Goal: Task Accomplishment & Management: Complete application form

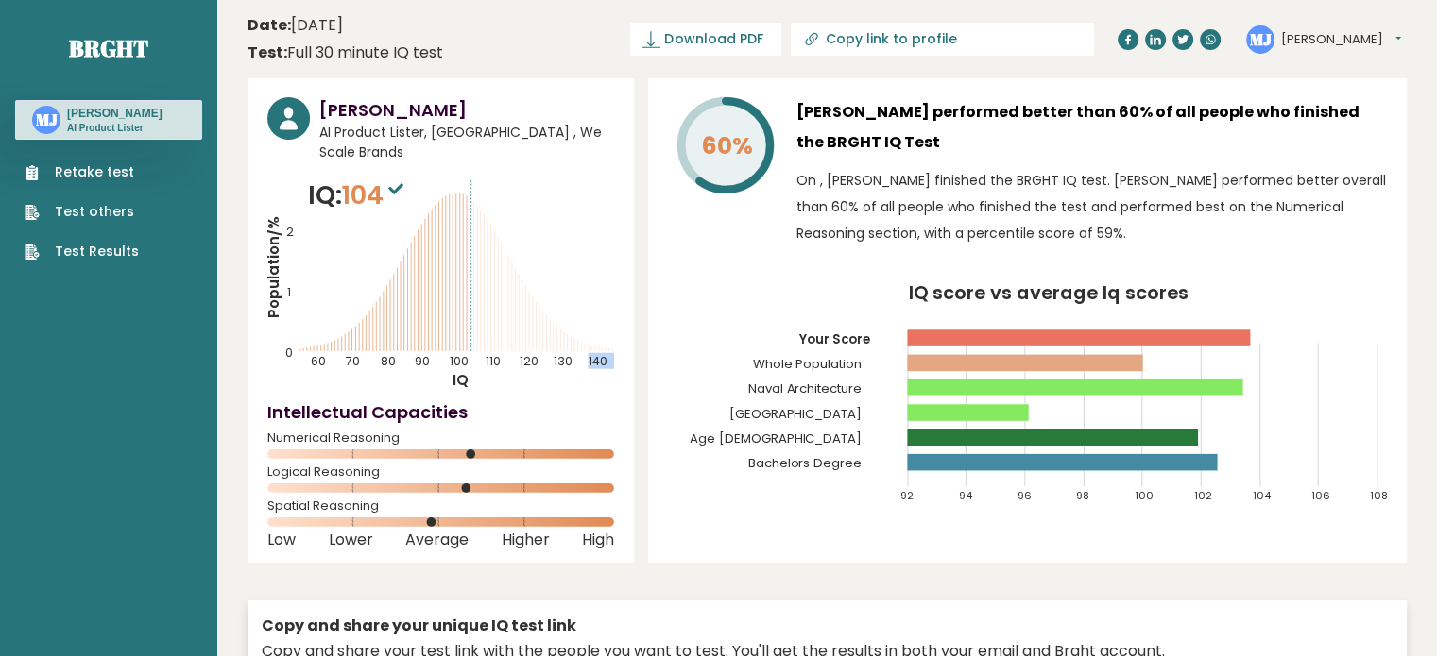
drag, startPoint x: 451, startPoint y: 268, endPoint x: 498, endPoint y: 291, distance: 51.5
click at [498, 291] on icon "Population/% IQ 0 1 2 60 70 80 90 100 110 120 130 140" at bounding box center [440, 283] width 347 height 213
drag, startPoint x: 491, startPoint y: 289, endPoint x: 484, endPoint y: 279, distance: 12.8
click at [490, 289] on icon "Population/% IQ 0 1 2 60 70 80 90 100 110 120 130 140" at bounding box center [440, 283] width 347 height 213
click at [554, 217] on icon "Population/% IQ 0 1 2 60 70 80 90 100 110 120 130 140" at bounding box center [440, 283] width 347 height 213
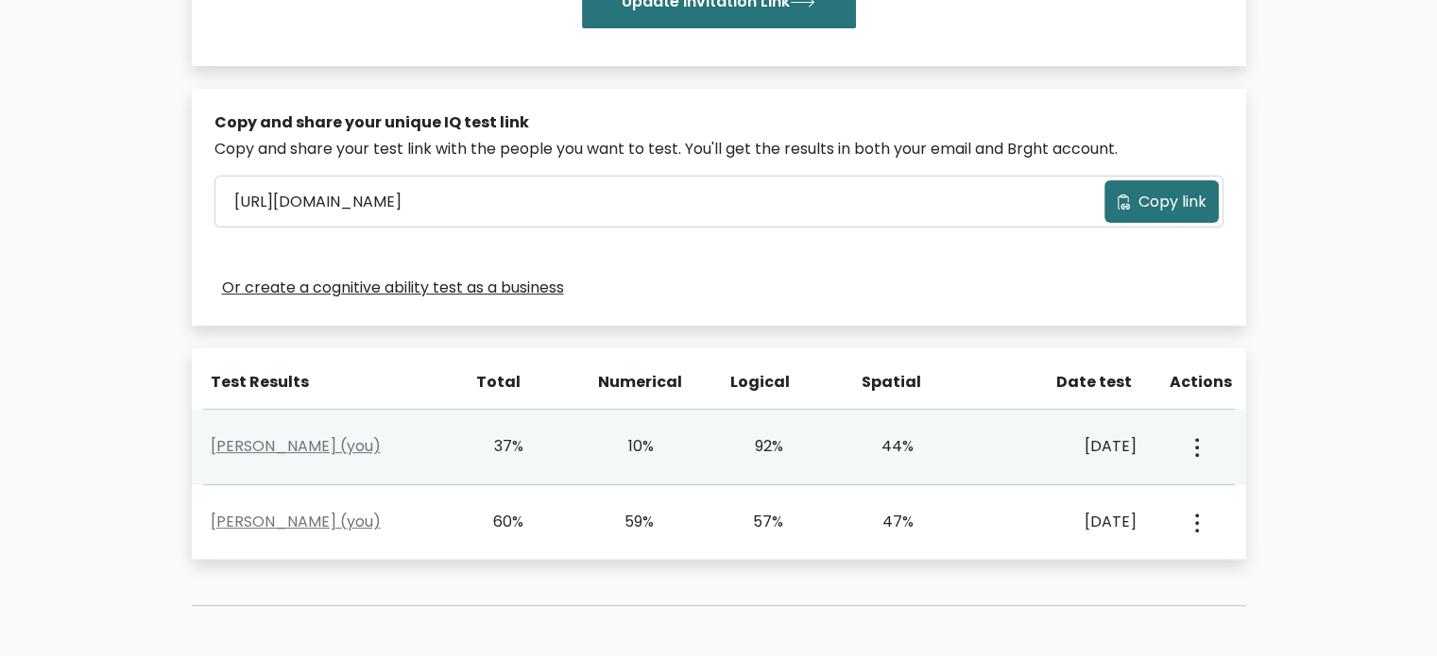
scroll to position [567, 0]
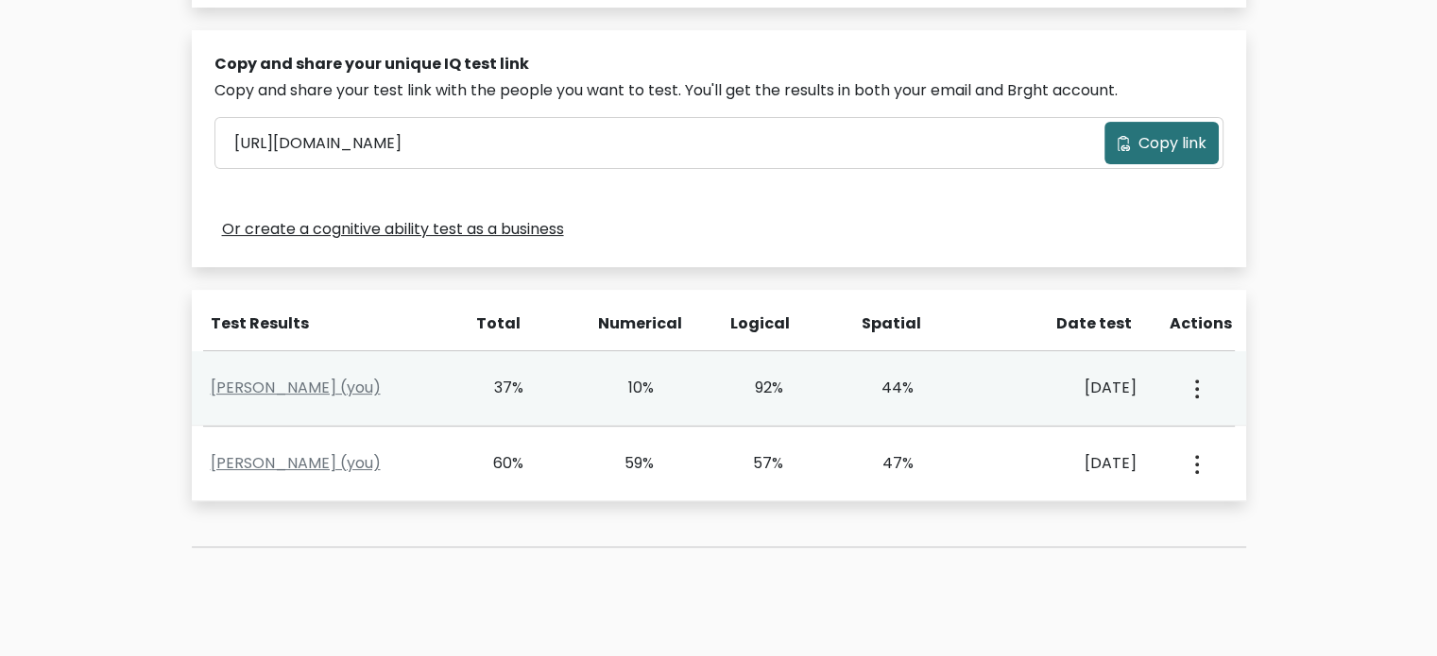
drag, startPoint x: 630, startPoint y: 381, endPoint x: 649, endPoint y: 381, distance: 18.9
click at [649, 381] on div "10%" at bounding box center [627, 388] width 54 height 23
click at [723, 404] on div "Mark Adrian Jabat (you) 37% 10% 92% 44% Sept. 12, 2025 View Profile" at bounding box center [719, 388] width 1054 height 75
drag, startPoint x: 303, startPoint y: 391, endPoint x: 1212, endPoint y: 379, distance: 908.7
click at [1218, 380] on div "View Profile" at bounding box center [1195, 388] width 64 height 59
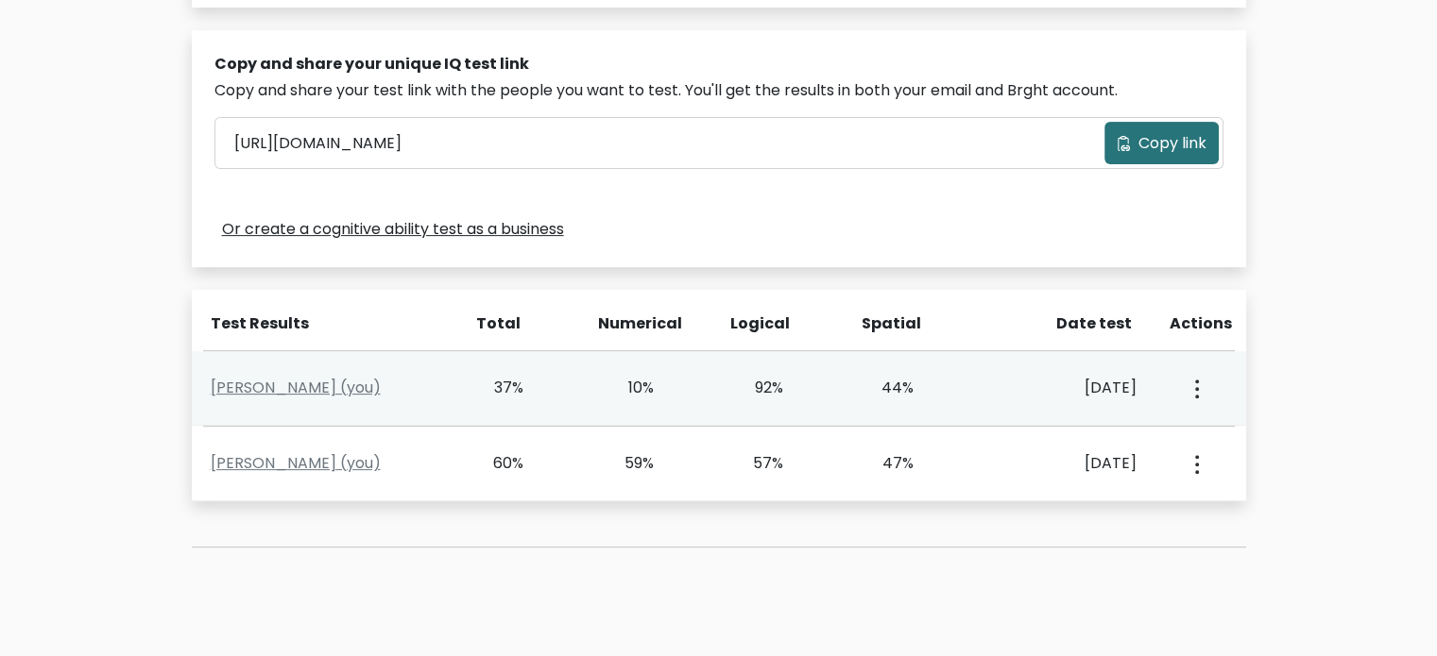
click at [1208, 379] on div "View Profile" at bounding box center [1195, 388] width 64 height 59
click at [1201, 388] on button "button" at bounding box center [1194, 388] width 15 height 59
click at [1228, 448] on link "View Profile" at bounding box center [1261, 443] width 149 height 30
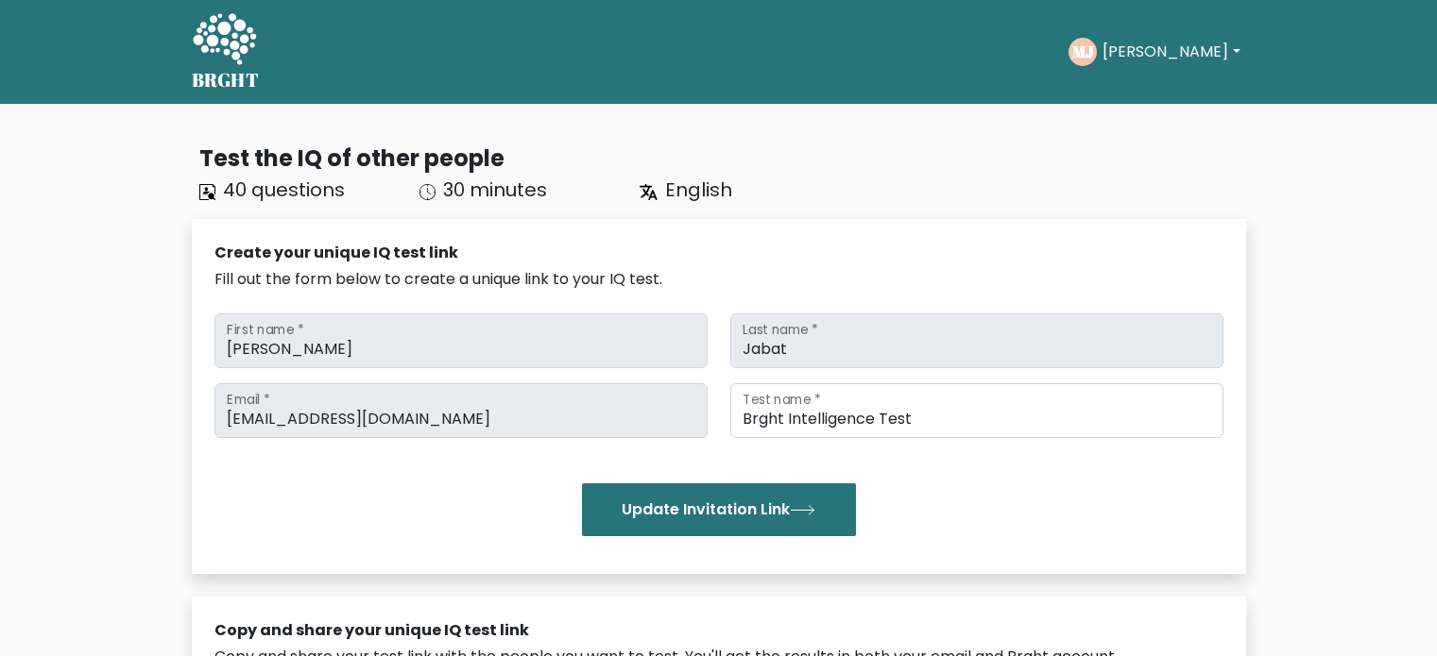
scroll to position [567, 0]
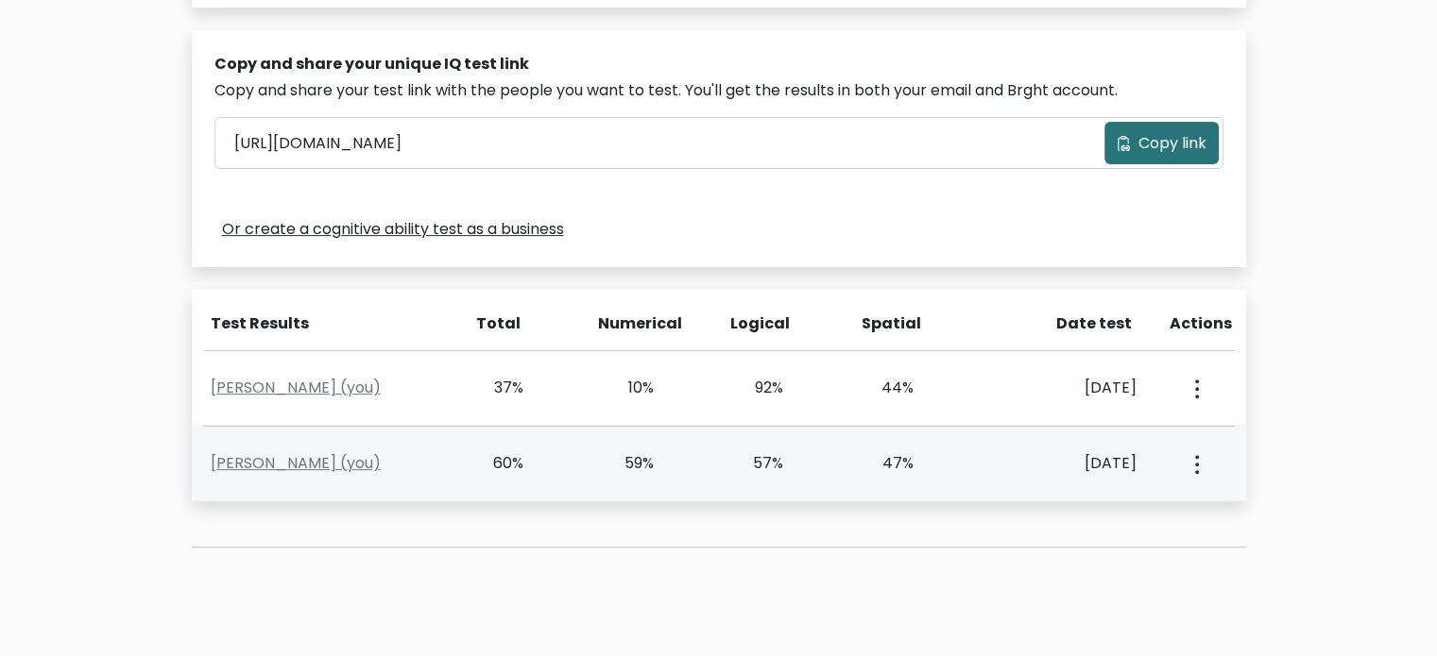
click at [1198, 462] on icon "button" at bounding box center [1197, 464] width 4 height 19
click at [1290, 515] on link "View Profile" at bounding box center [1261, 518] width 149 height 30
click at [312, 463] on link "Mark Adrian Jabat (you)" at bounding box center [296, 463] width 170 height 22
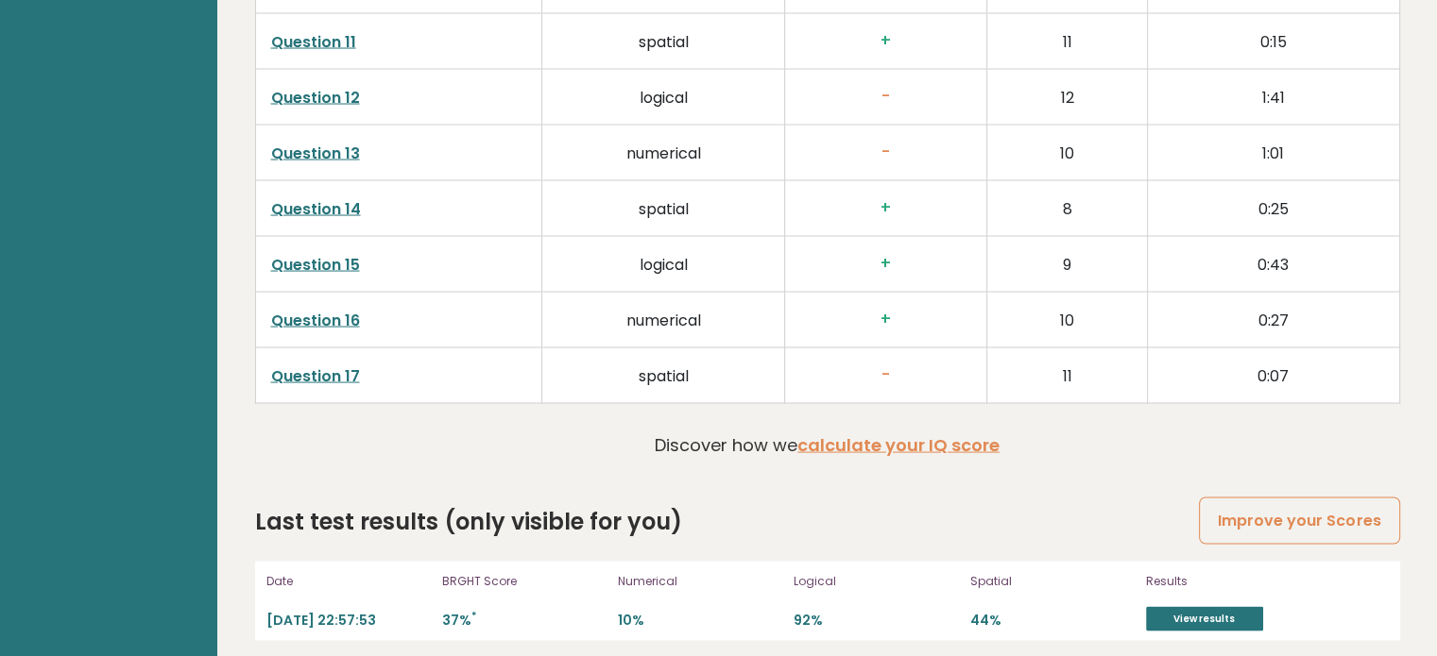
scroll to position [3634, 0]
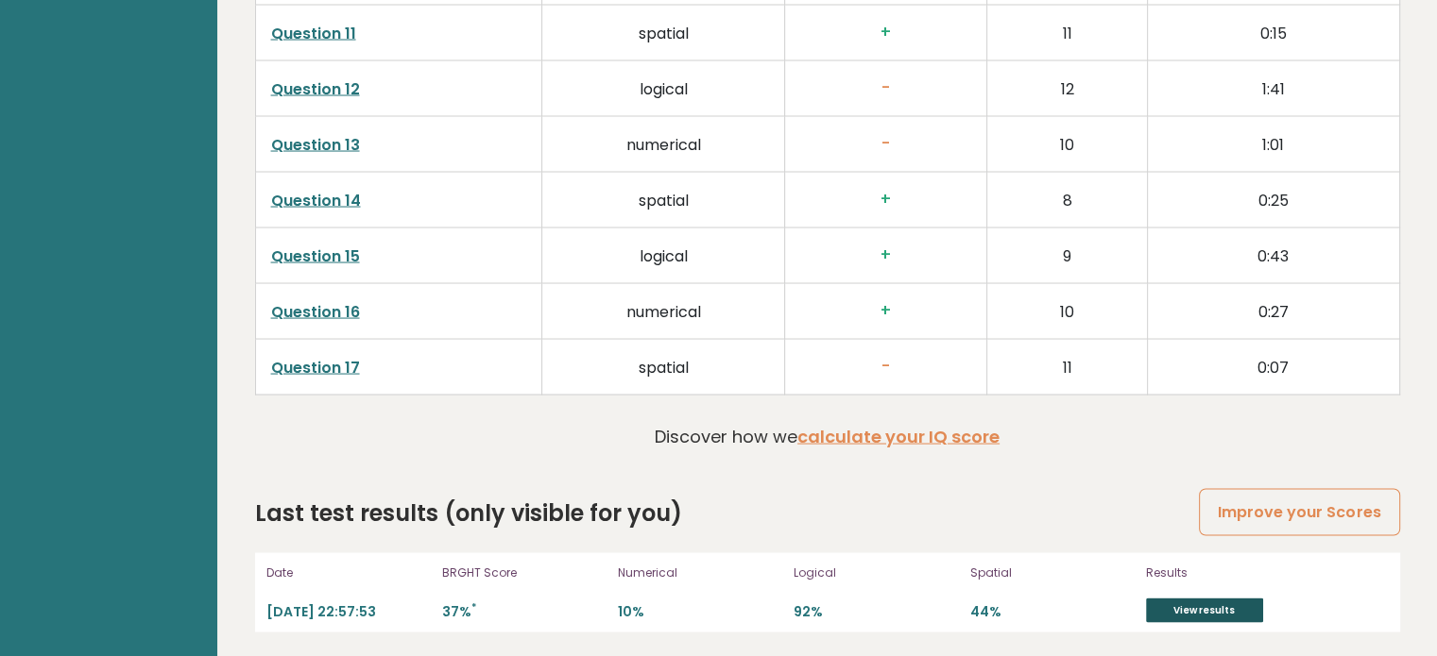
click at [1164, 608] on link "View results" at bounding box center [1204, 611] width 117 height 25
click at [1151, 616] on link "View results" at bounding box center [1204, 611] width 117 height 25
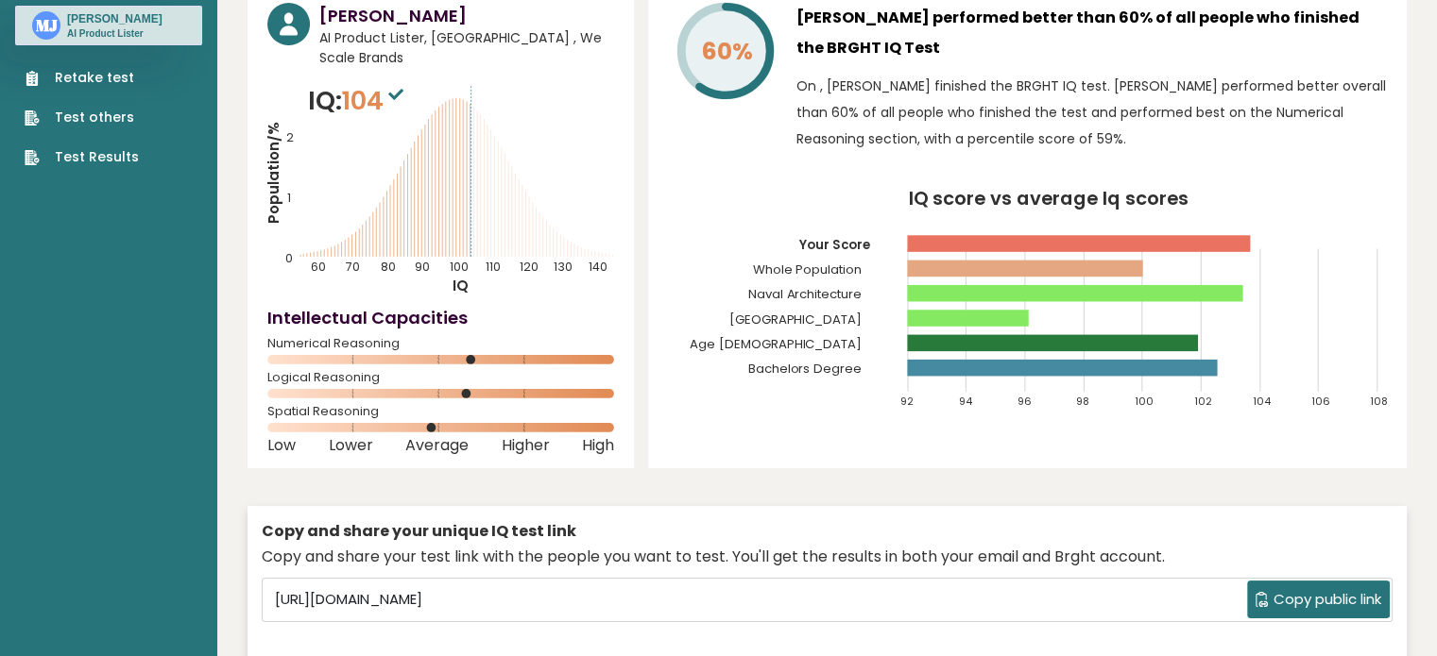
scroll to position [64, 0]
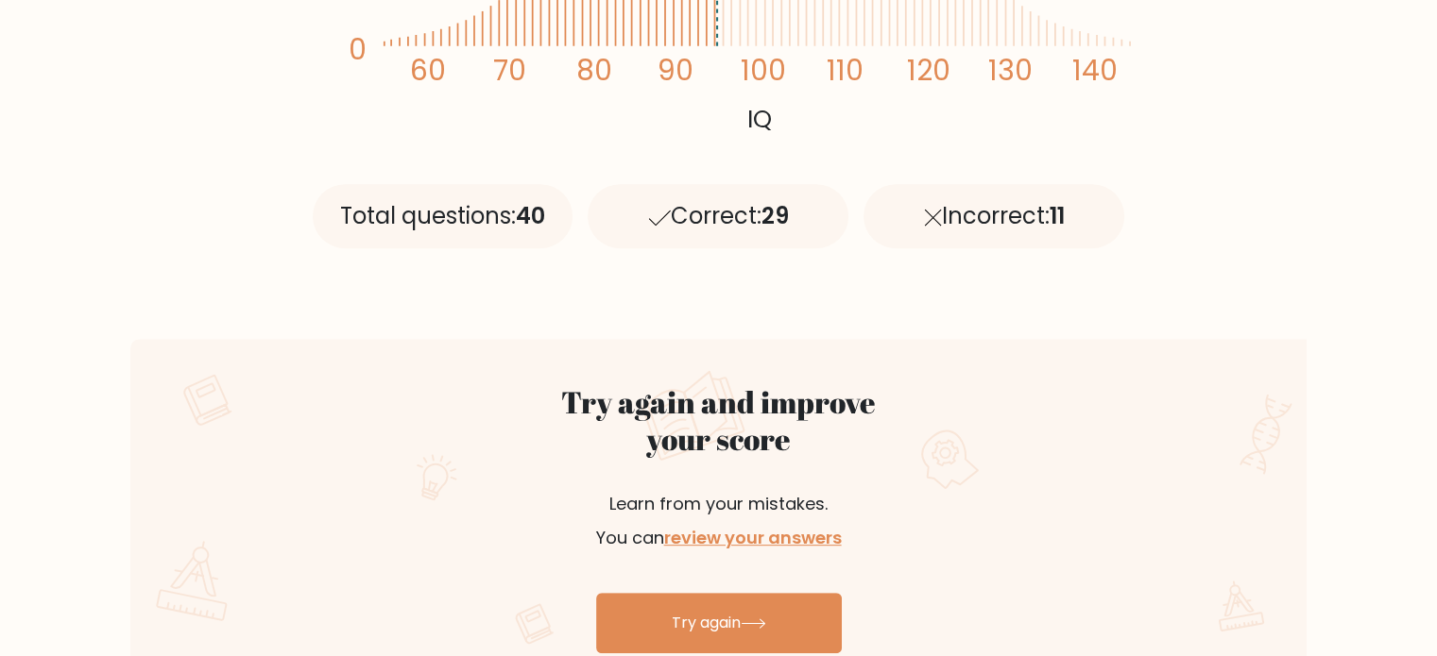
scroll to position [756, 0]
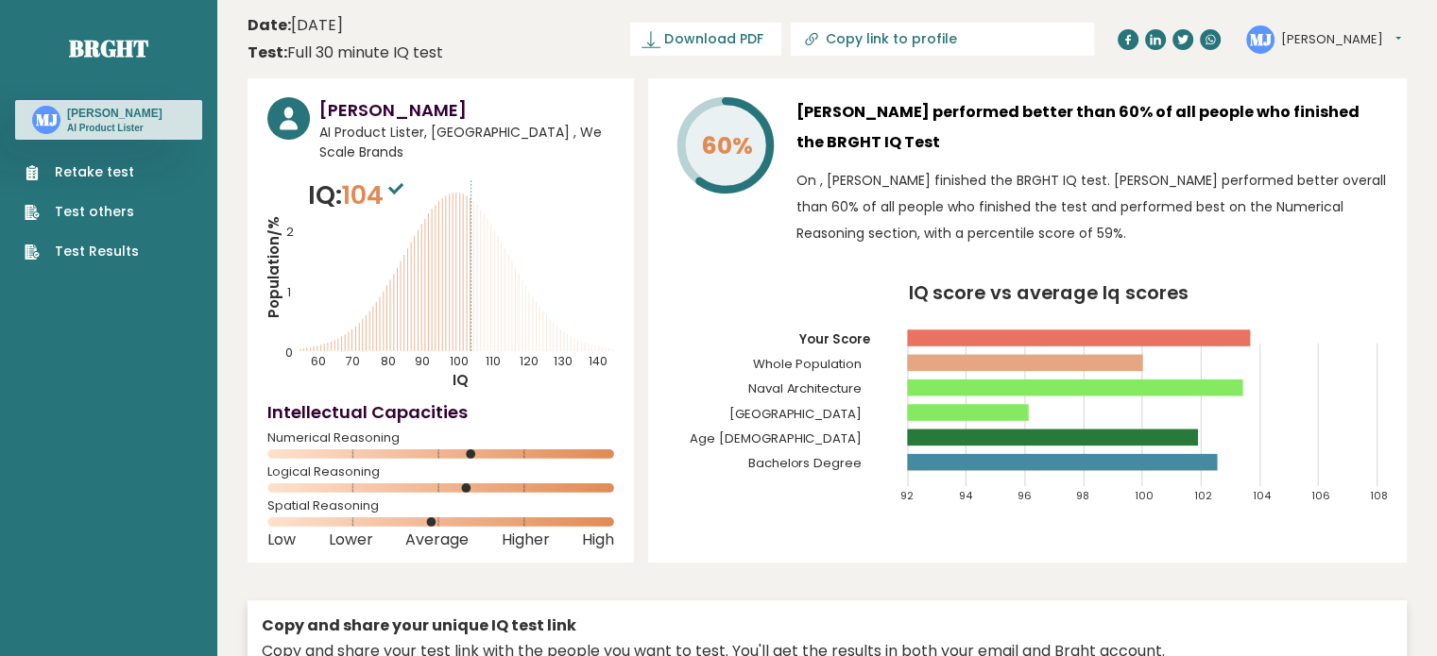
drag, startPoint x: 355, startPoint y: 146, endPoint x: 321, endPoint y: 138, distance: 35.1
click at [321, 138] on span "AI Product Lister, Philippines , We Scale Brands" at bounding box center [466, 143] width 295 height 40
click at [627, 122] on div "Mark Adrian Jabat AI Product Lister, Philippines , We Scale Brands IQ: 104 Popu…" at bounding box center [440, 320] width 386 height 485
click at [762, 47] on span "Download PDF" at bounding box center [713, 39] width 98 height 20
click at [781, 39] on span "✓ Your PDF is downloaded..." at bounding box center [674, 39] width 214 height 33
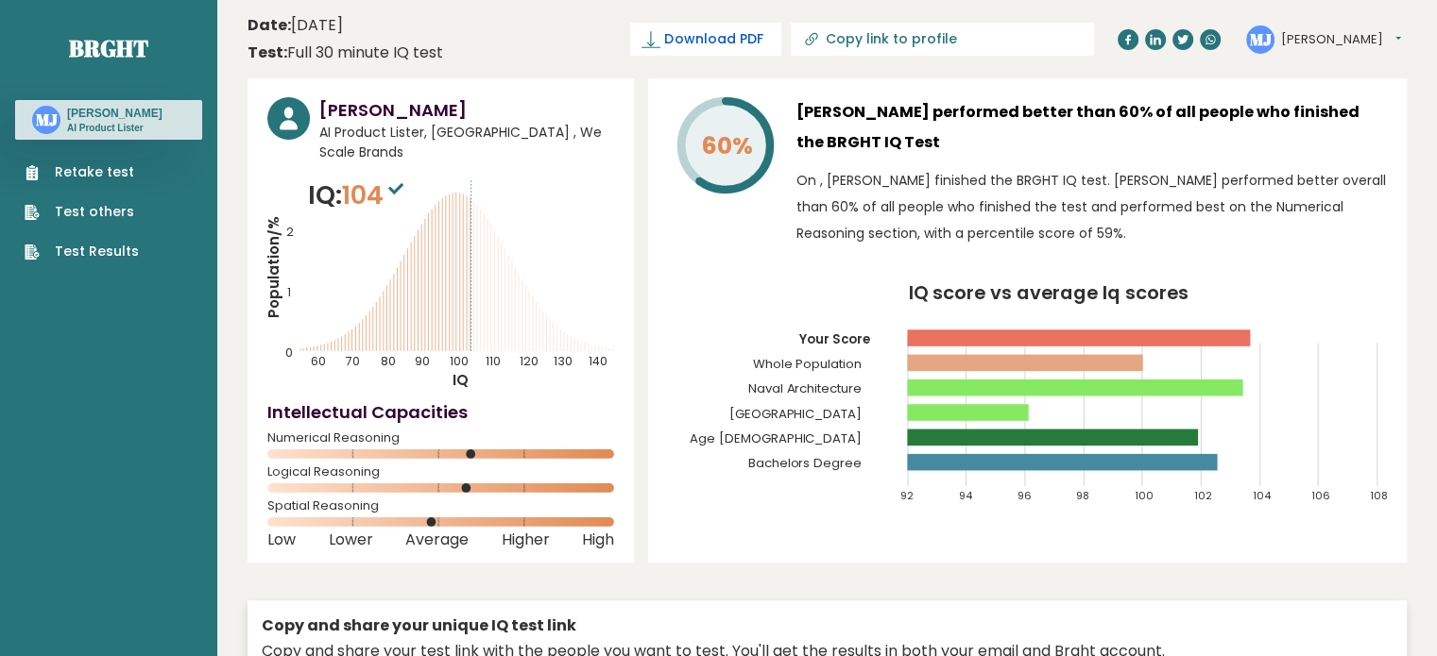
click at [660, 43] on icon at bounding box center [650, 39] width 19 height 19
click at [99, 213] on link "Test others" at bounding box center [82, 212] width 114 height 20
click at [70, 253] on link "Test Results" at bounding box center [82, 252] width 114 height 20
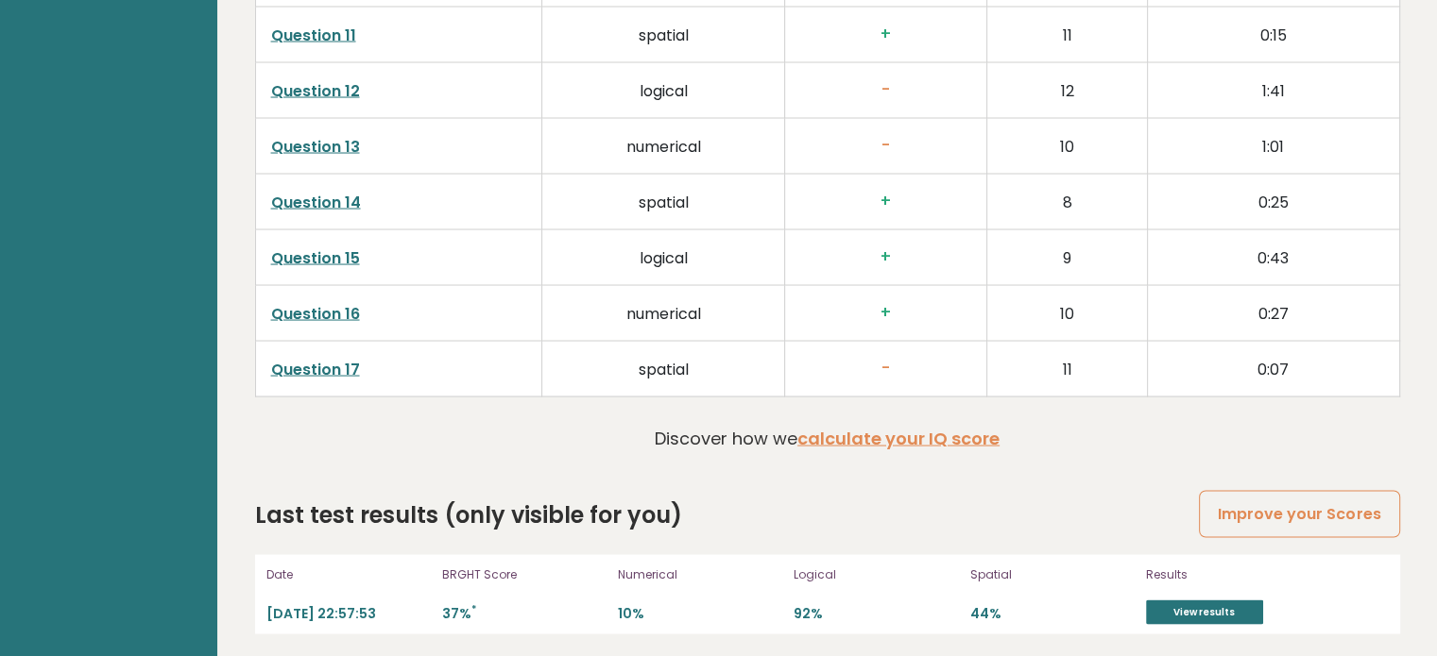
scroll to position [3634, 0]
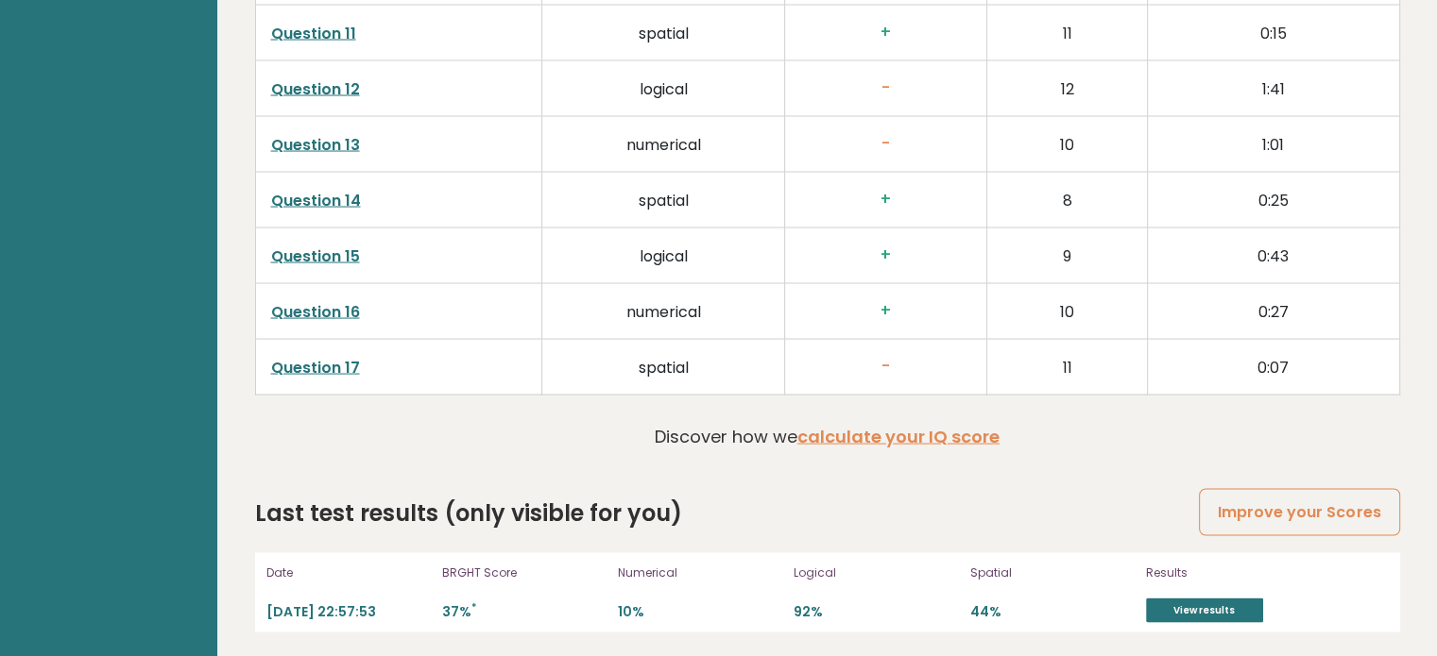
click at [1099, 606] on p "44%" at bounding box center [1052, 613] width 164 height 18
click at [1201, 613] on link "View results" at bounding box center [1204, 611] width 117 height 25
click at [1307, 520] on link "Improve your Scores" at bounding box center [1299, 513] width 200 height 48
click at [1255, 509] on link "Improve your Scores" at bounding box center [1299, 513] width 200 height 48
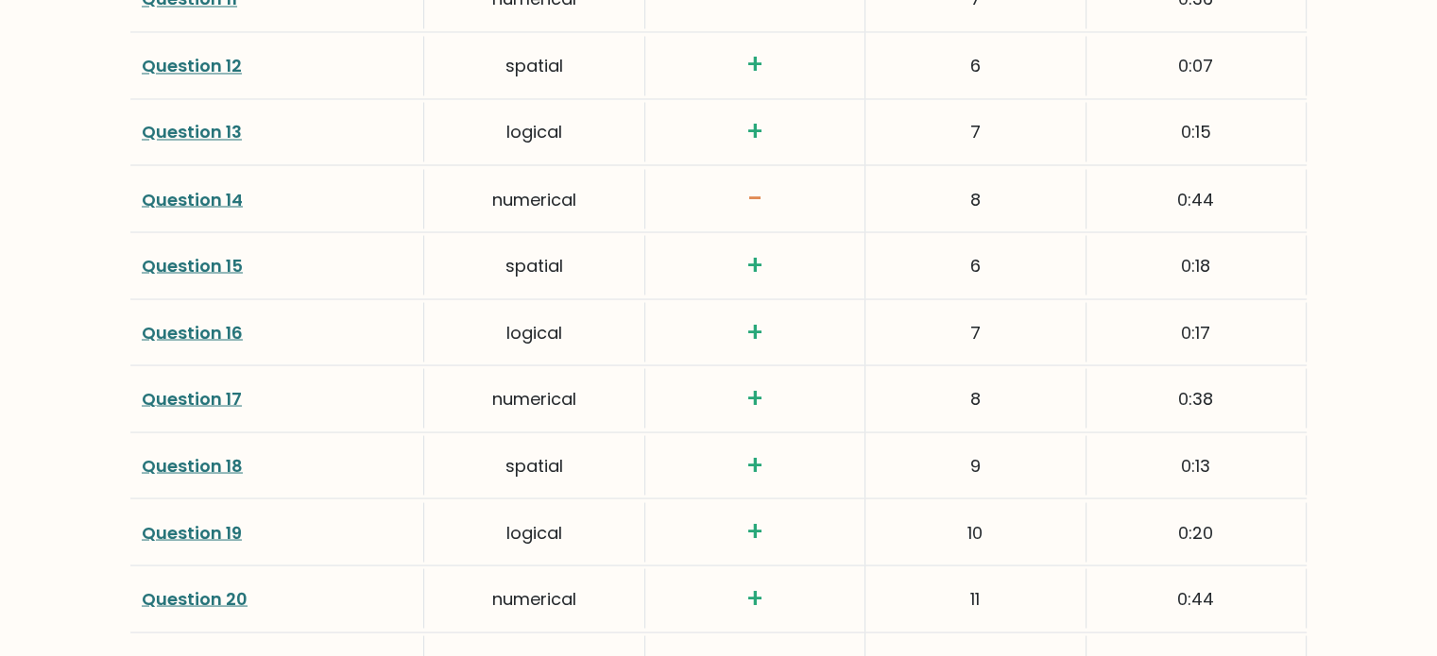
scroll to position [3967, 0]
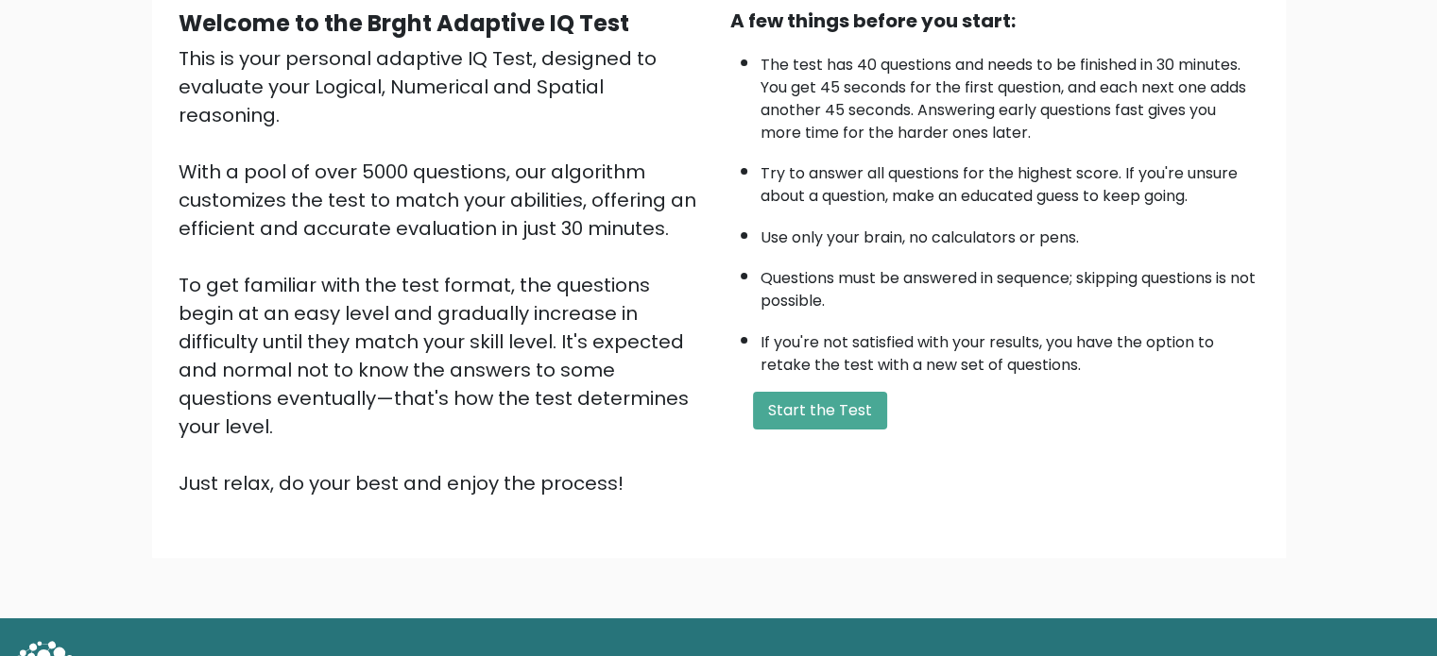
scroll to position [208, 0]
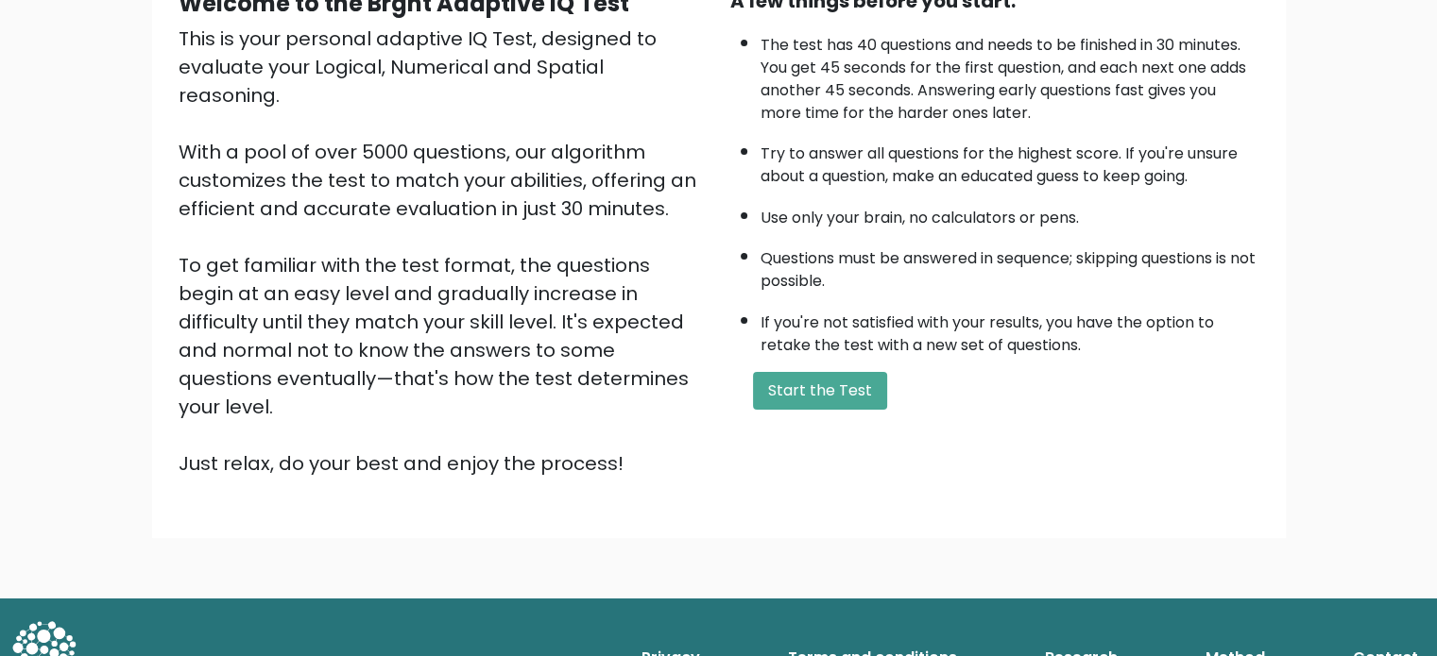
click at [835, 406] on div "A few things before you start: The test has 40 questions and needs to be finish…" at bounding box center [995, 232] width 552 height 491
click at [829, 372] on button "Start the Test" at bounding box center [820, 391] width 134 height 38
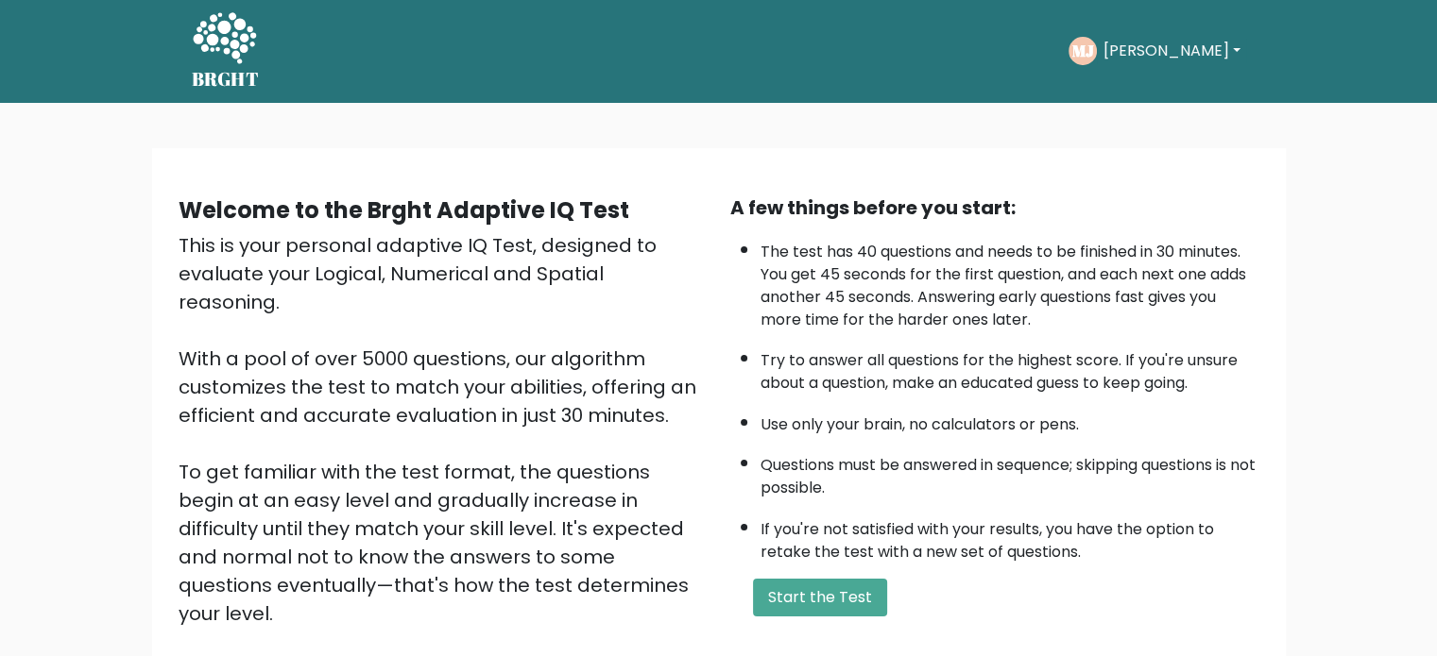
scroll to position [0, 0]
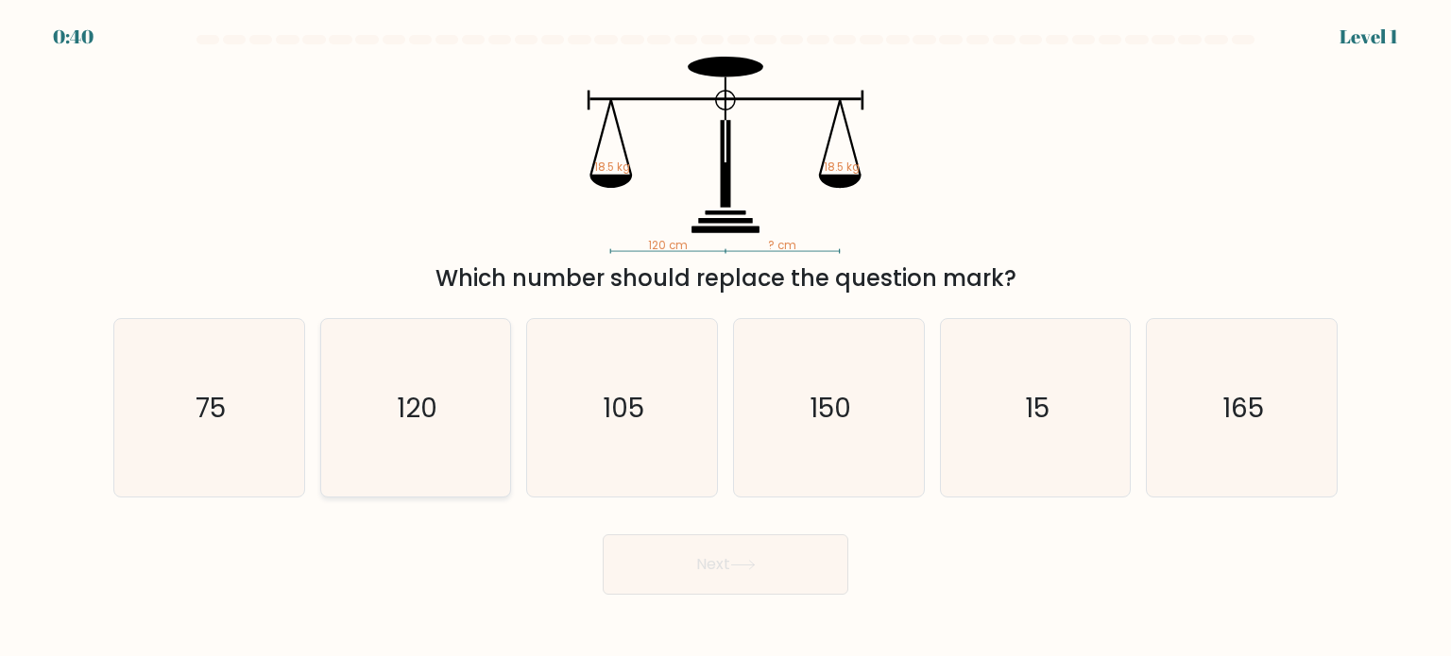
click at [461, 397] on icon "120" at bounding box center [416, 408] width 178 height 178
click at [725, 338] on input "b. 120" at bounding box center [725, 333] width 1 height 9
radio input "true"
click at [744, 571] on button "Next" at bounding box center [726, 565] width 246 height 60
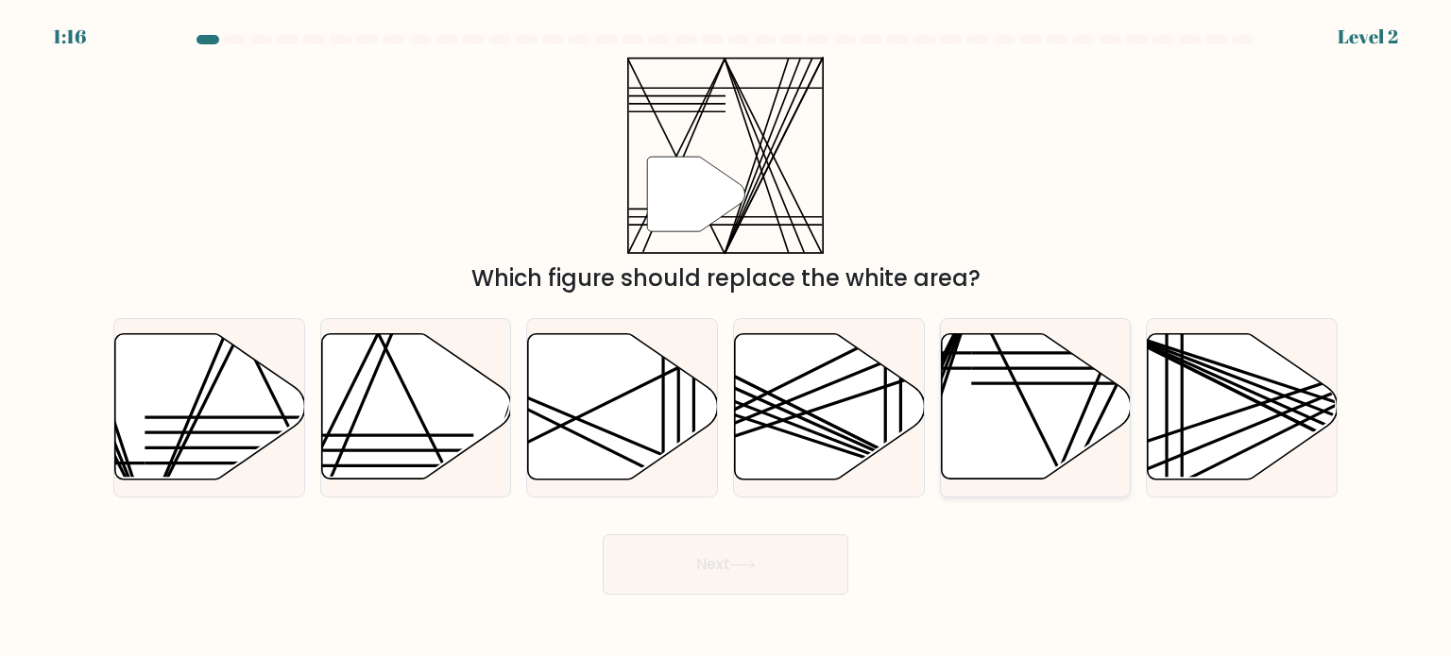
click at [1007, 400] on icon at bounding box center [1036, 406] width 190 height 145
click at [726, 338] on input "e." at bounding box center [725, 333] width 1 height 9
radio input "true"
click at [755, 572] on button "Next" at bounding box center [726, 565] width 246 height 60
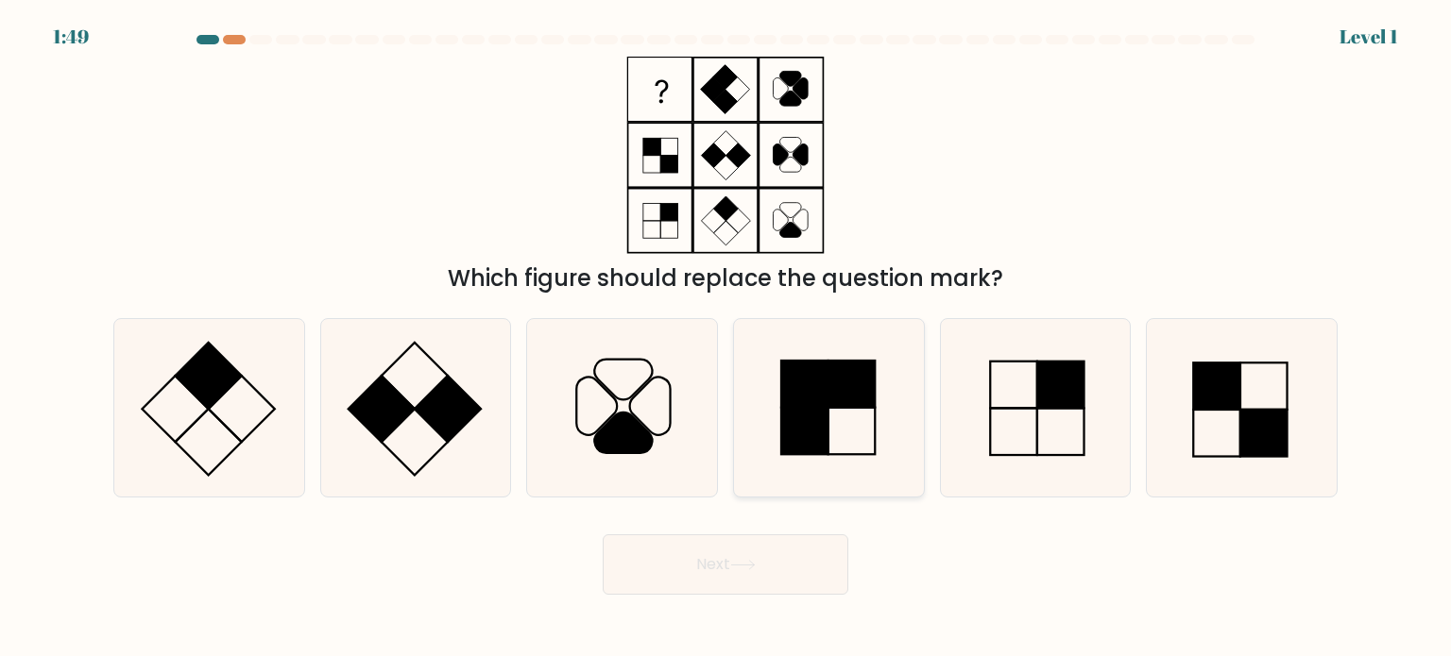
click at [801, 421] on rect at bounding box center [804, 430] width 47 height 47
click at [726, 338] on input "d." at bounding box center [725, 333] width 1 height 9
radio input "true"
click at [756, 566] on icon at bounding box center [743, 565] width 26 height 10
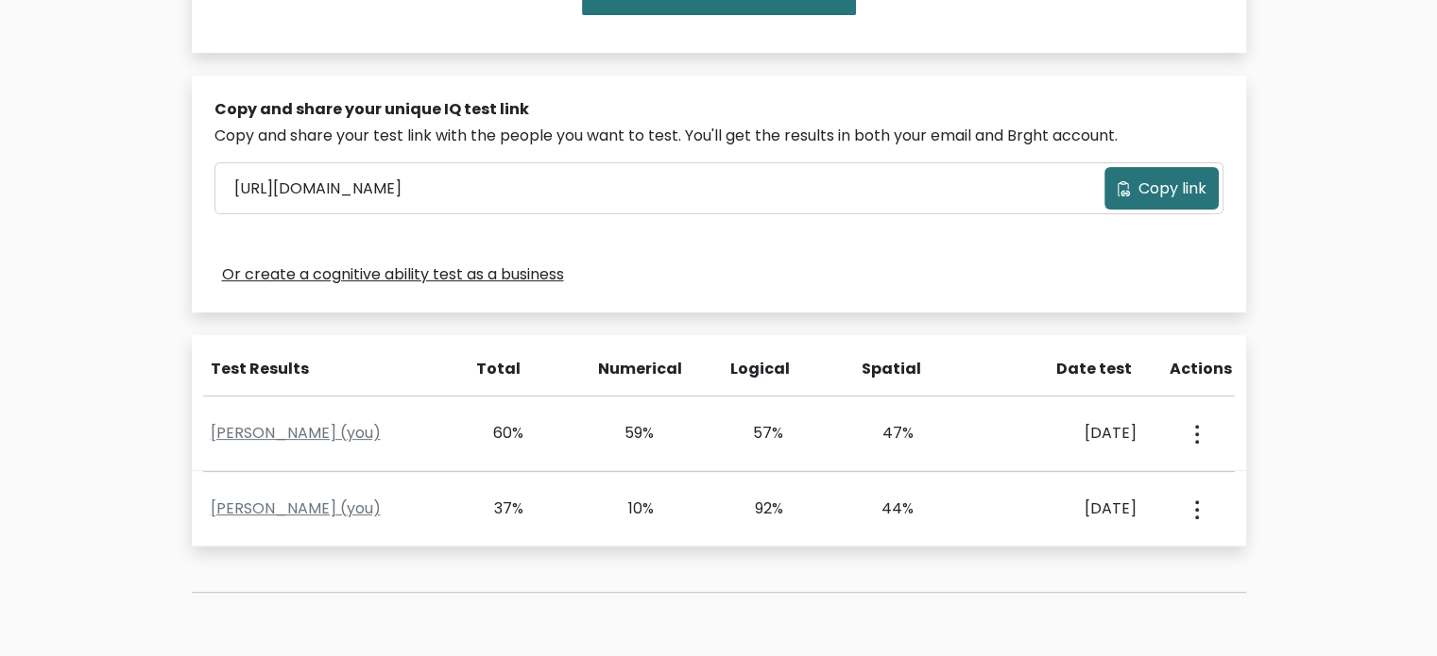
scroll to position [567, 0]
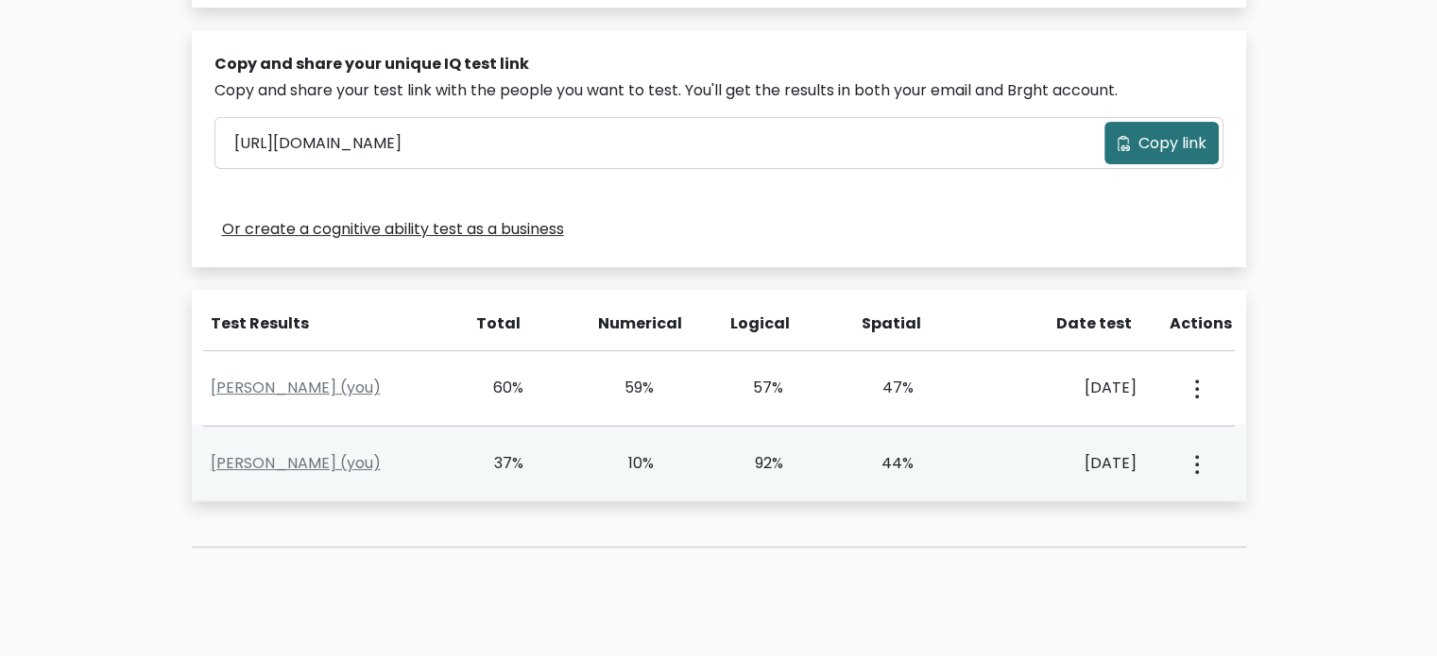
click at [1195, 468] on icon "button" at bounding box center [1197, 464] width 4 height 19
click at [1232, 522] on link "View Profile" at bounding box center [1261, 518] width 149 height 30
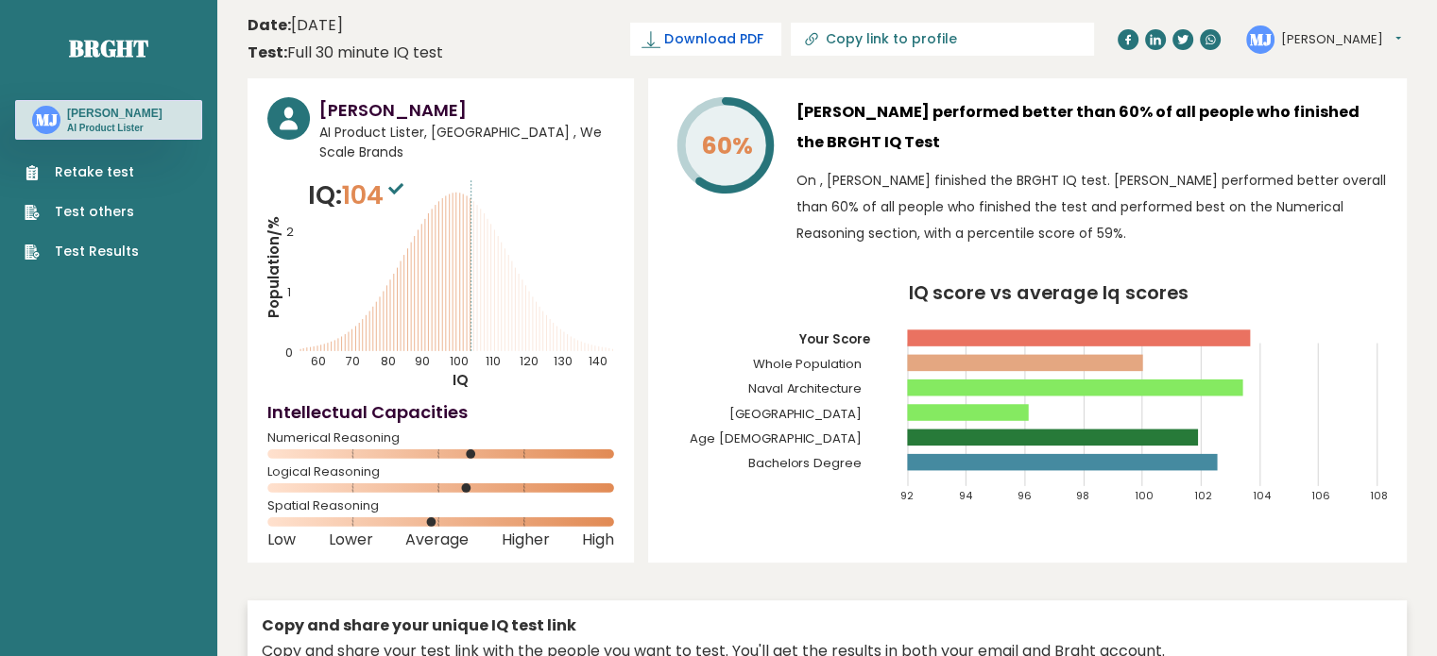
click at [762, 37] on span "Download PDF" at bounding box center [713, 39] width 98 height 20
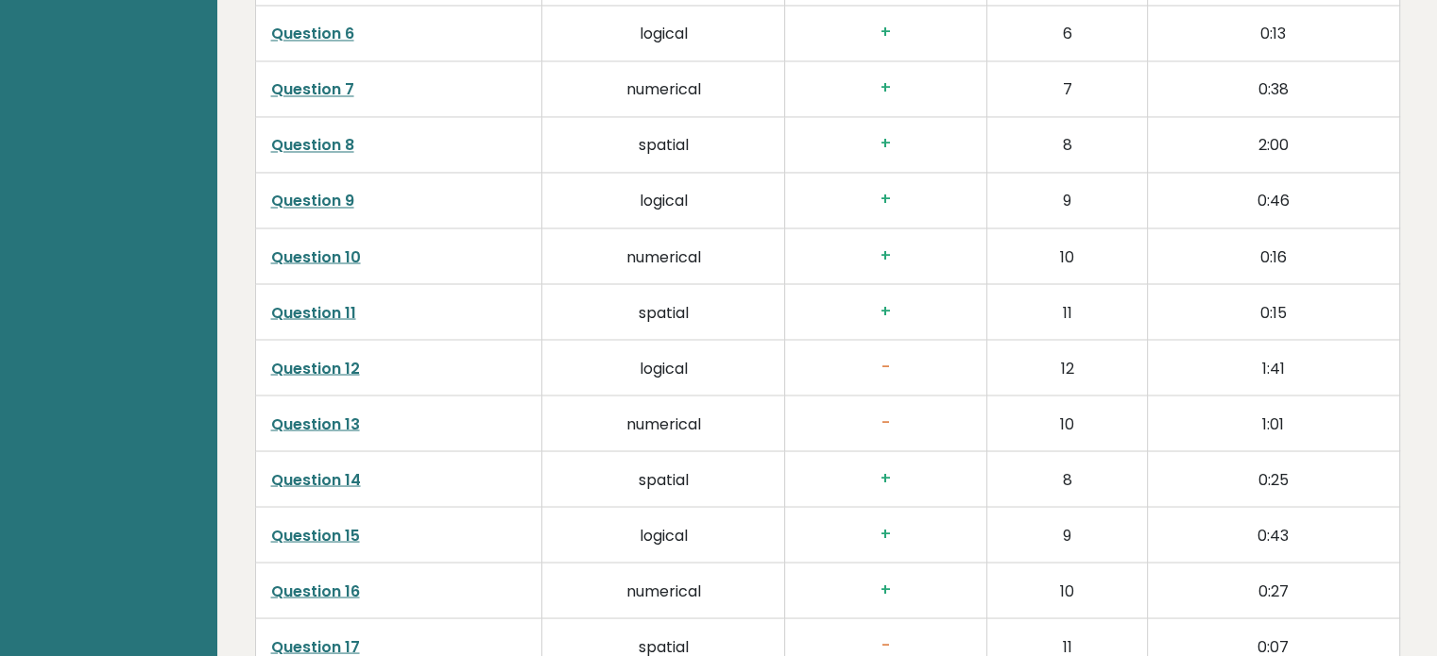
scroll to position [3634, 0]
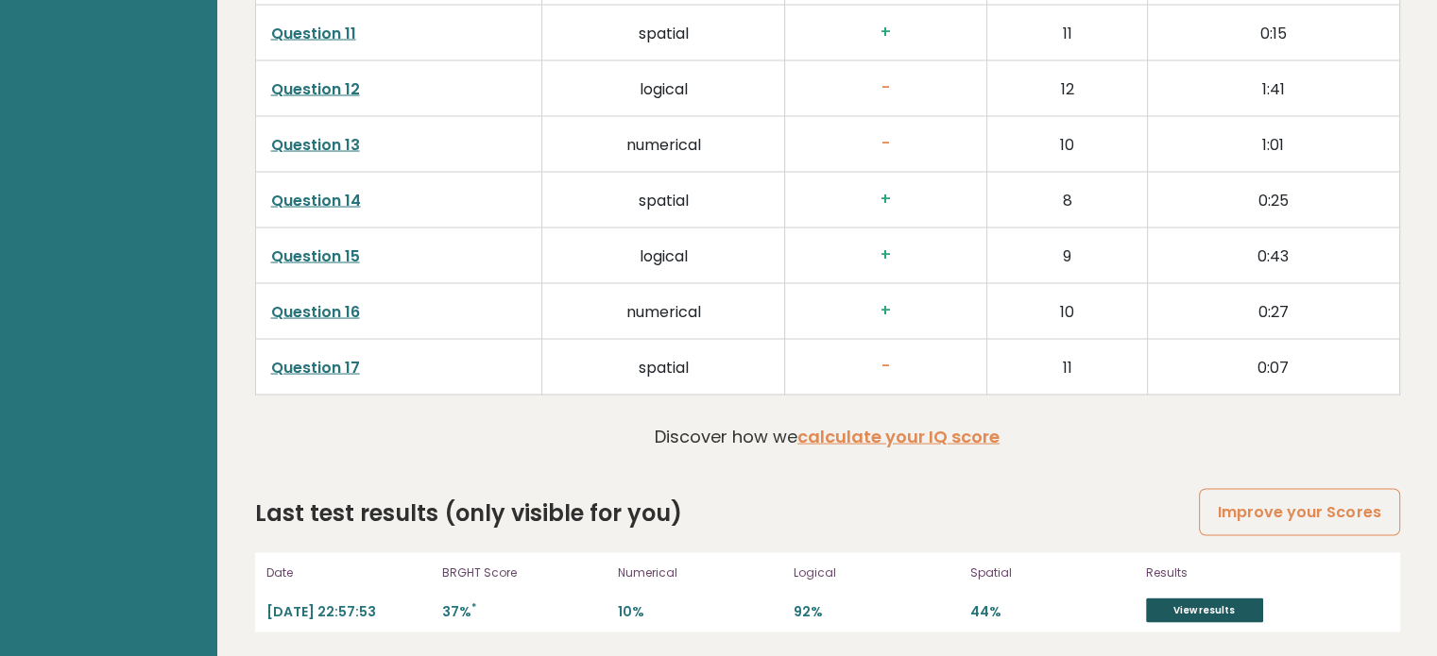
click at [1188, 612] on link "View results" at bounding box center [1204, 611] width 117 height 25
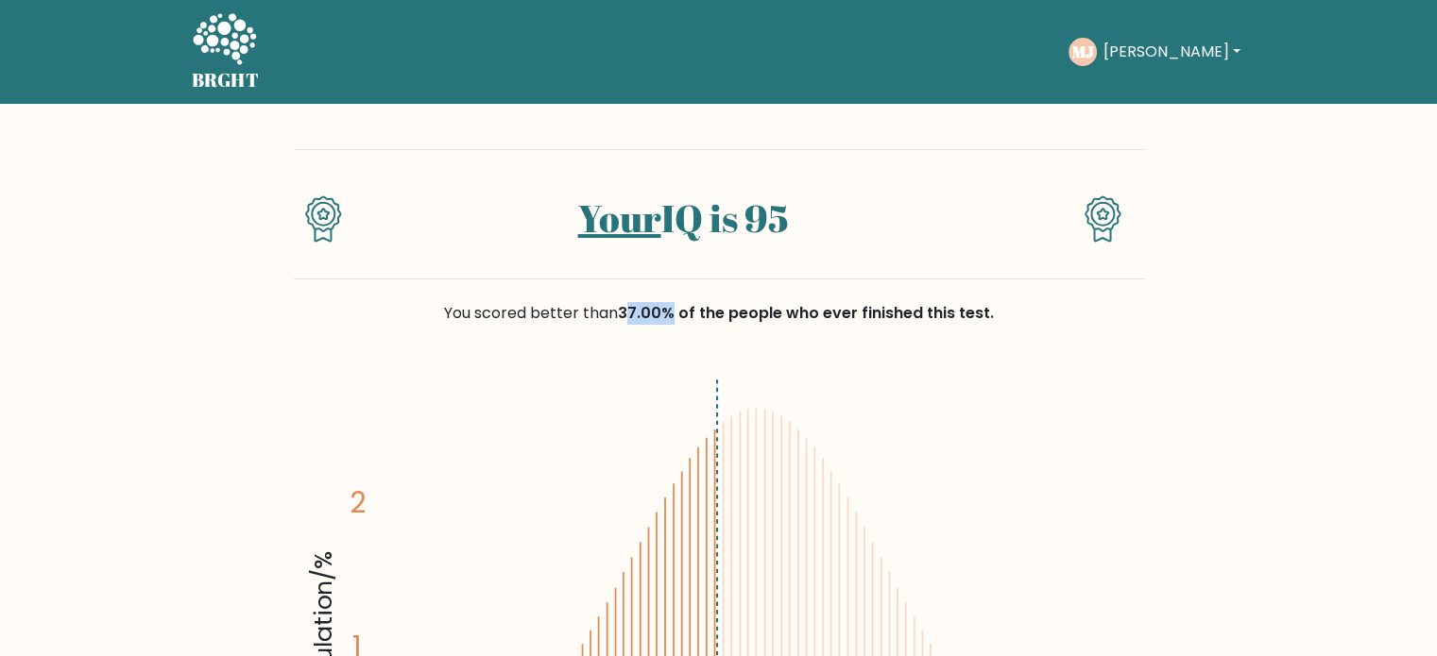
drag, startPoint x: 629, startPoint y: 315, endPoint x: 672, endPoint y: 322, distance: 43.2
click at [672, 322] on span "37.00% of the people who ever finished this test." at bounding box center [806, 313] width 376 height 22
click at [971, 400] on icon "Population/% IQ 0 1 2 60 70 80 90 100 110 120 130 140" at bounding box center [718, 625] width 827 height 510
